Goal: Find specific page/section: Find specific page/section

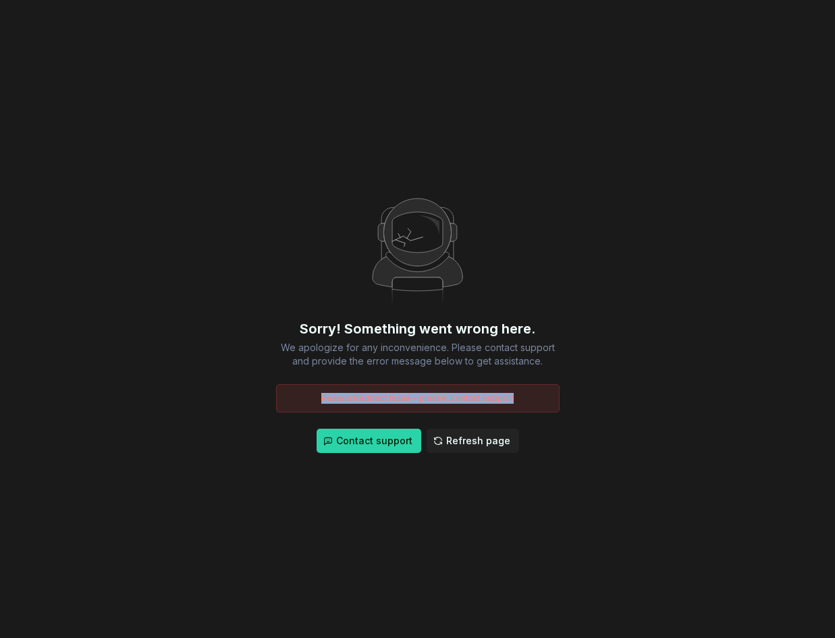
drag, startPoint x: 322, startPoint y: 398, endPoint x: 531, endPoint y: 402, distance: 208.7
click at [531, 402] on div "Reason: Redirect issue - please, contact support" at bounding box center [418, 398] width 284 height 28
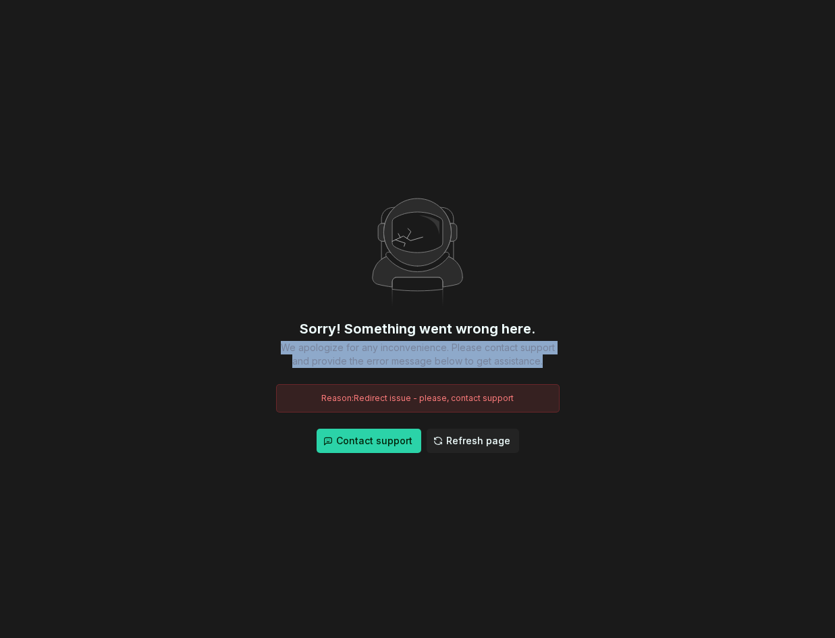
drag, startPoint x: 285, startPoint y: 349, endPoint x: 586, endPoint y: 366, distance: 301.0
click at [586, 366] on div "Sorry! Something went wrong here. We apologize for any inconvenience. Please co…" at bounding box center [417, 319] width 835 height 638
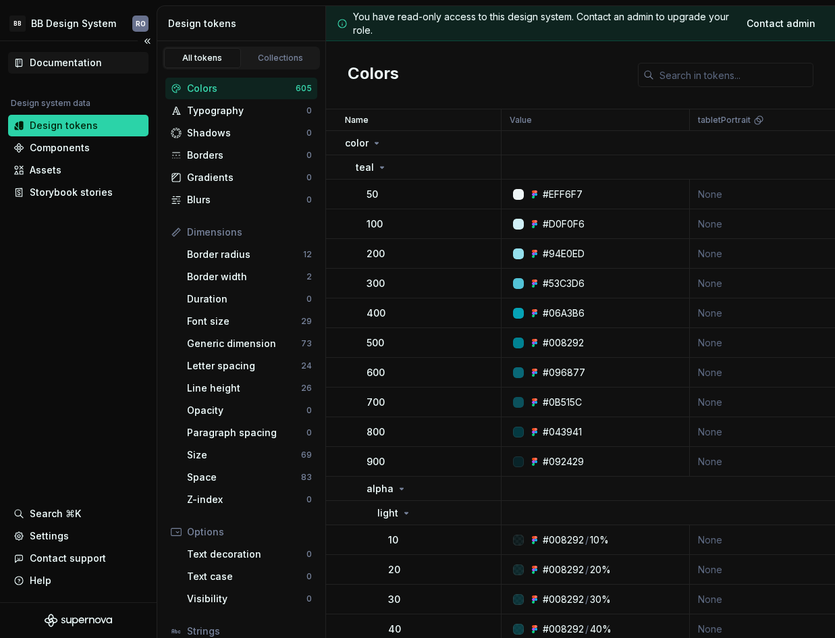
click at [53, 61] on div "Documentation" at bounding box center [66, 63] width 72 height 14
